Goal: Task Accomplishment & Management: Complete application form

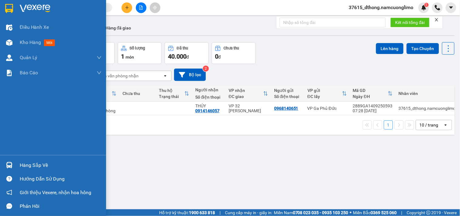
click at [15, 7] on div at bounding box center [53, 10] width 106 height 20
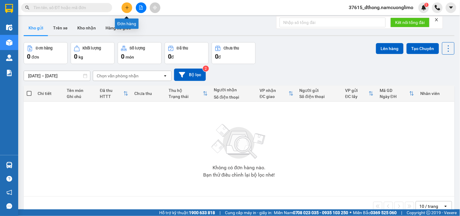
click at [122, 7] on button at bounding box center [127, 7] width 11 height 11
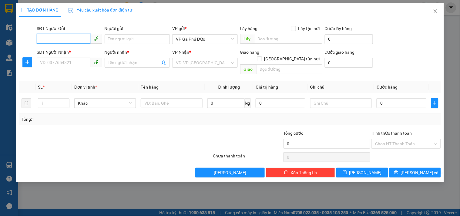
click at [67, 37] on input "SĐT Người Gửi" at bounding box center [63, 39] width 53 height 10
click at [79, 50] on div "0978783619 - HIỀN" at bounding box center [69, 51] width 58 height 7
type input "0978783619"
type input "HIỀN"
type input "0978783619"
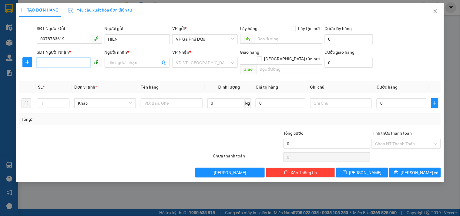
click at [53, 62] on input "SĐT Người Nhận *" at bounding box center [63, 63] width 53 height 10
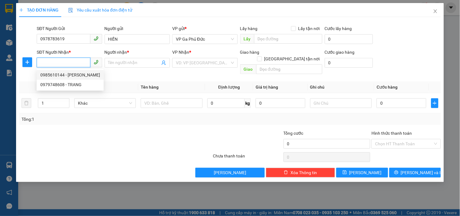
click at [81, 75] on div "0985610144 - [PERSON_NAME]" at bounding box center [70, 75] width 60 height 7
type input "0985610144"
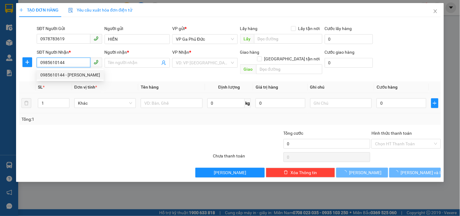
type input "[PERSON_NAME]"
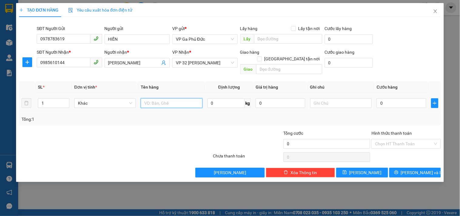
drag, startPoint x: 159, startPoint y: 98, endPoint x: 162, endPoint y: 95, distance: 4.5
click at [160, 98] on input "text" at bounding box center [172, 103] width 62 height 10
type input "TP"
click at [404, 98] on input "0" at bounding box center [401, 103] width 50 height 10
type input "4"
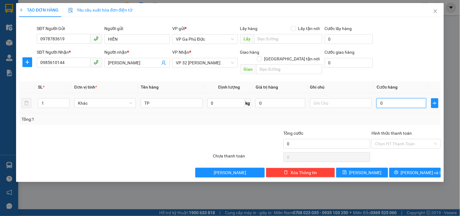
type input "4"
type input "40"
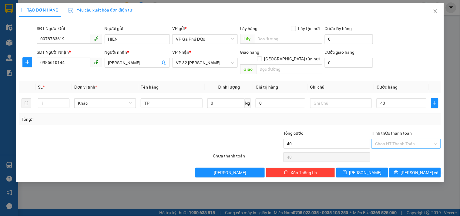
type input "40.000"
click at [401, 140] on input "Hình thức thanh toán" at bounding box center [404, 143] width 58 height 9
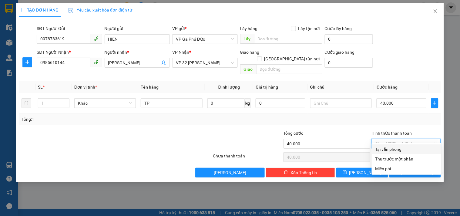
click at [394, 150] on div "Tại văn phòng" at bounding box center [406, 149] width 62 height 7
type input "0"
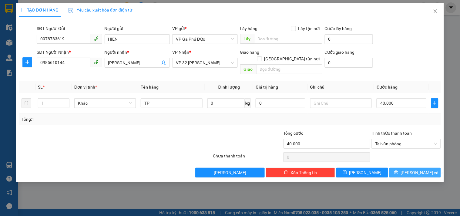
click at [408, 168] on button "[PERSON_NAME] và In" at bounding box center [415, 173] width 52 height 10
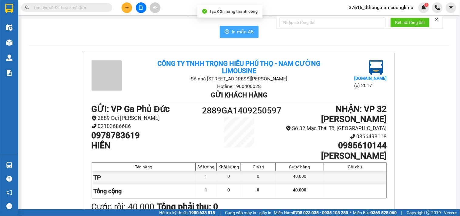
click at [239, 31] on span "In mẫu A5" at bounding box center [243, 32] width 22 height 8
